Goal: Complete application form

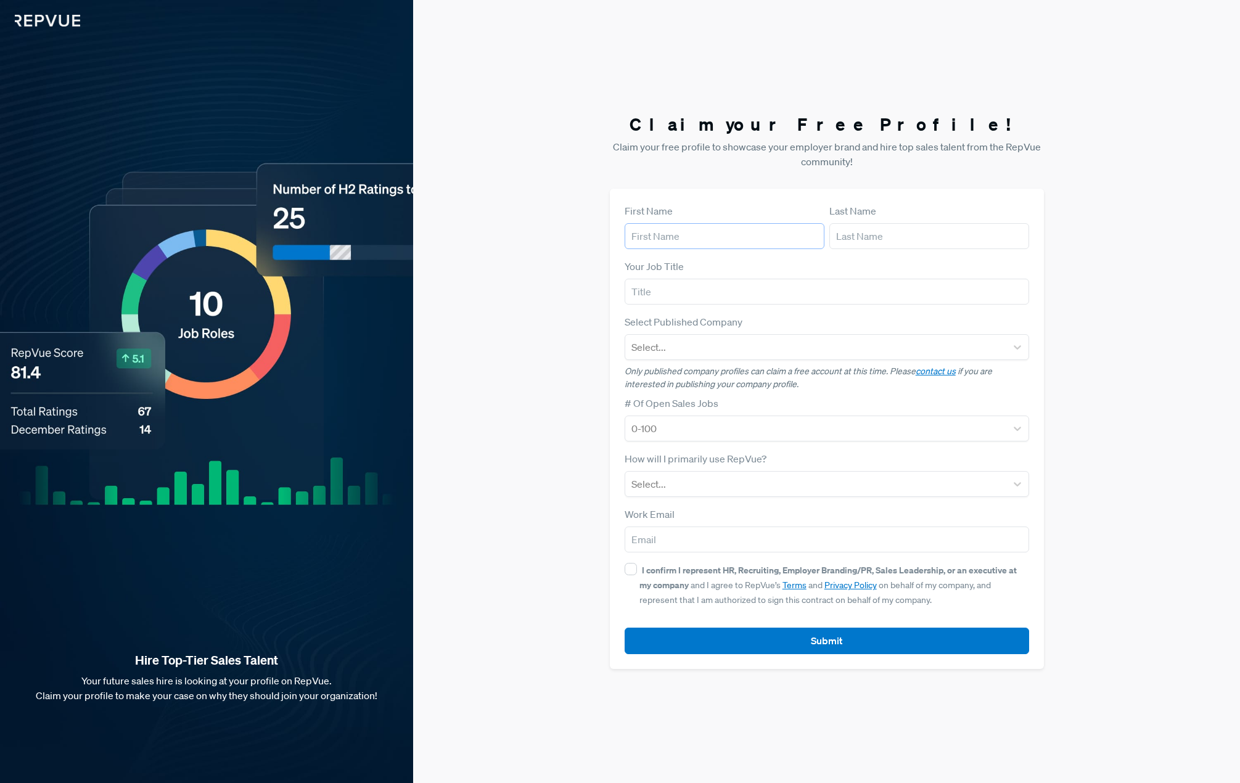
click at [739, 232] on input "text" at bounding box center [725, 236] width 200 height 26
type input "[PERSON_NAME]"
click at [750, 279] on input "text" at bounding box center [827, 292] width 404 height 26
type input "Revenue Operations Manager"
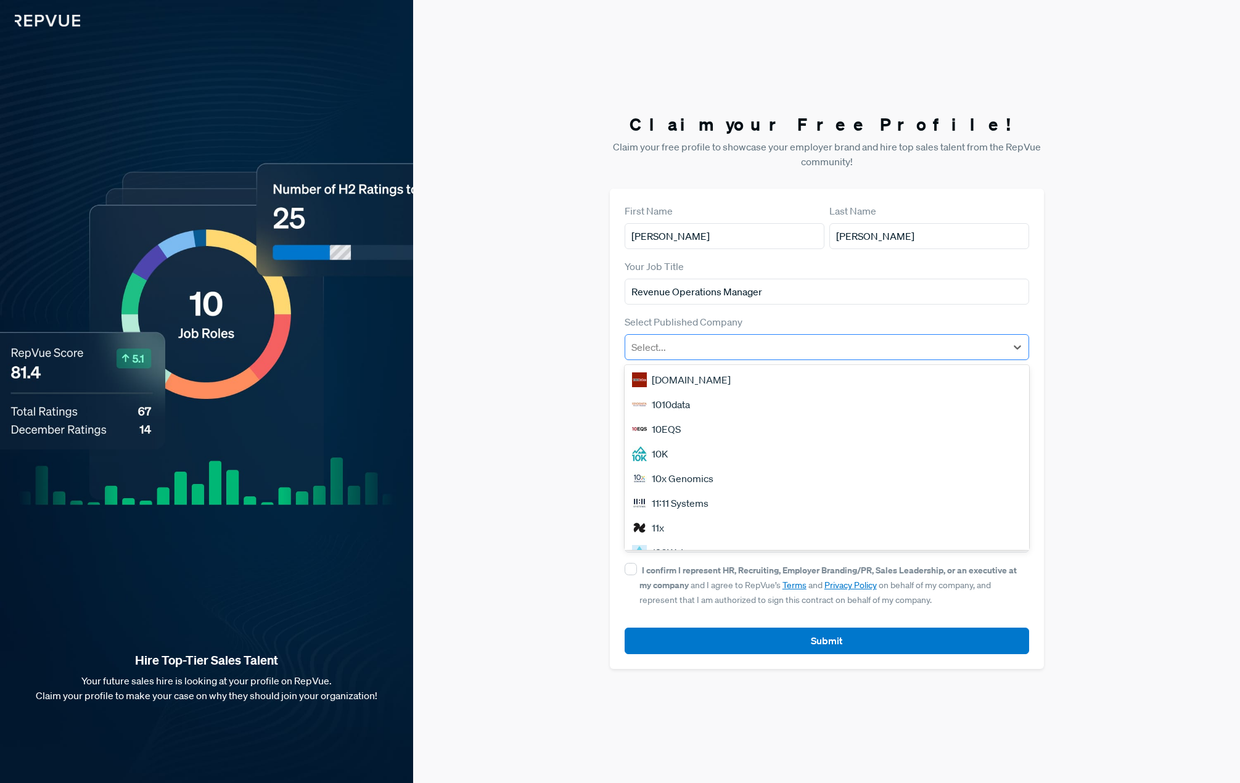
click at [755, 340] on div at bounding box center [815, 346] width 369 height 17
type input "Quorum"
click at [726, 409] on div "Quorum Software" at bounding box center [827, 404] width 404 height 25
